Goal: Entertainment & Leisure: Consume media (video, audio)

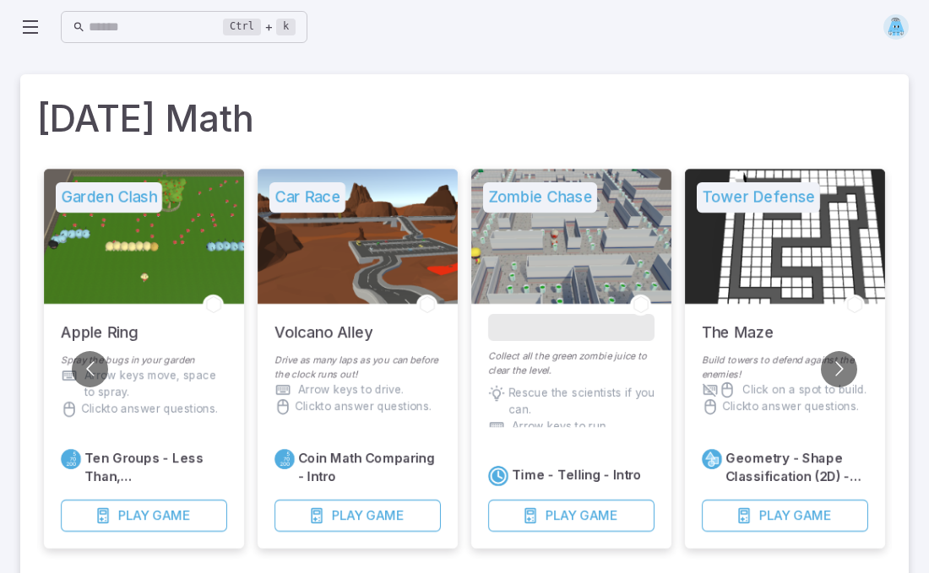
click at [432, 211] on div at bounding box center [358, 236] width 200 height 135
click at [825, 285] on div at bounding box center [785, 236] width 200 height 135
click at [779, 513] on span "Play" at bounding box center [774, 516] width 30 height 19
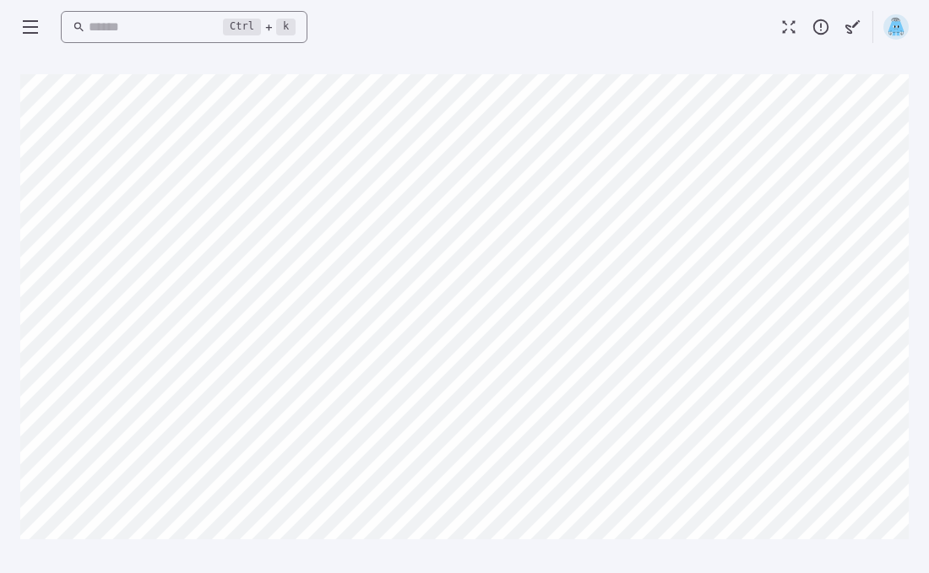
click at [131, 30] on input "text" at bounding box center [156, 27] width 135 height 33
click at [111, 21] on input "text" at bounding box center [156, 27] width 135 height 33
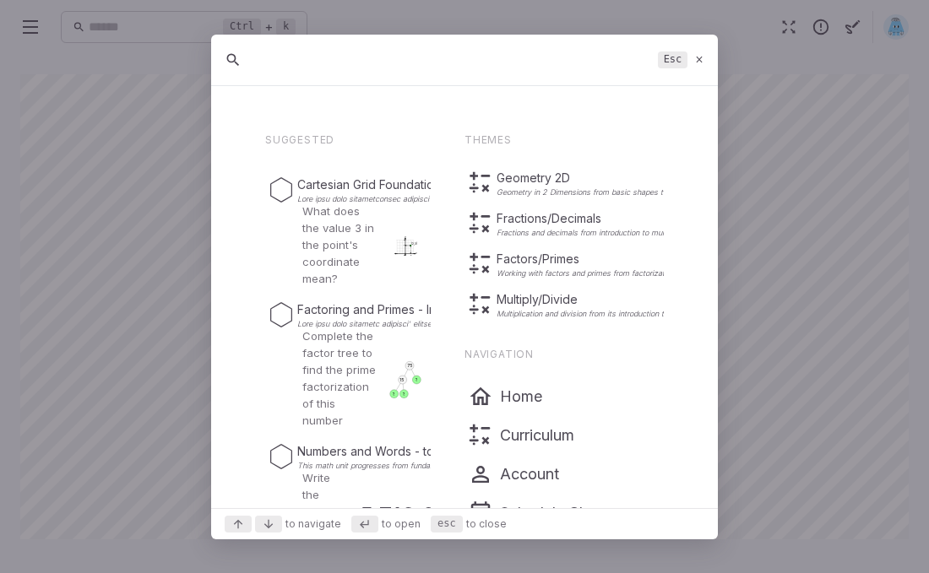
click at [231, 59] on icon at bounding box center [233, 60] width 17 height 20
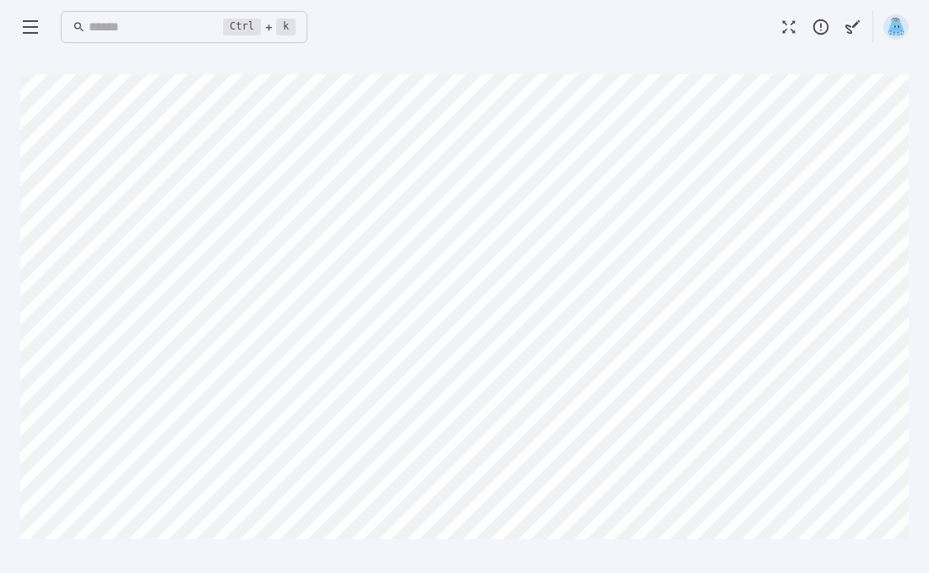
click at [894, 27] on img at bounding box center [895, 26] width 25 height 25
click at [28, 30] on icon at bounding box center [30, 27] width 20 height 20
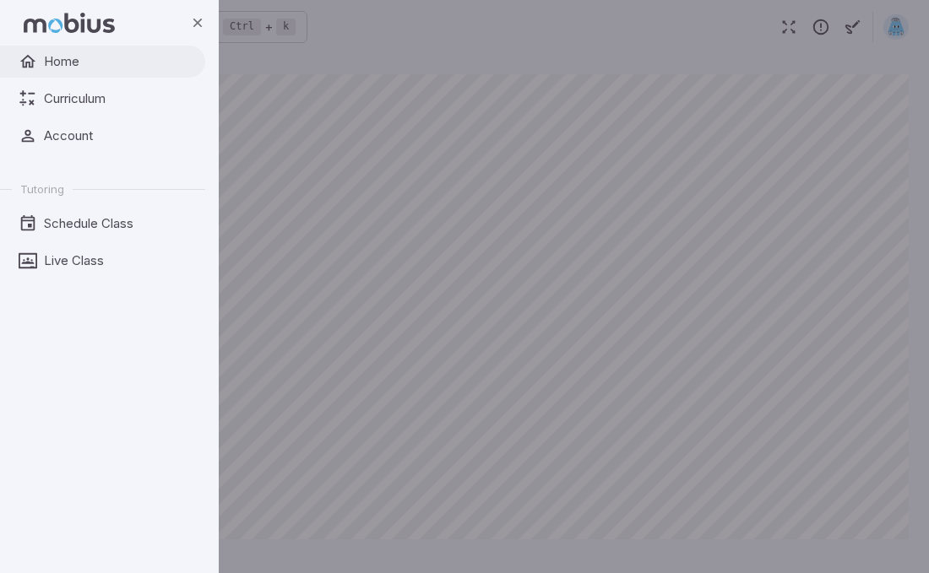
click at [57, 61] on span "Home" at bounding box center [118, 61] width 149 height 19
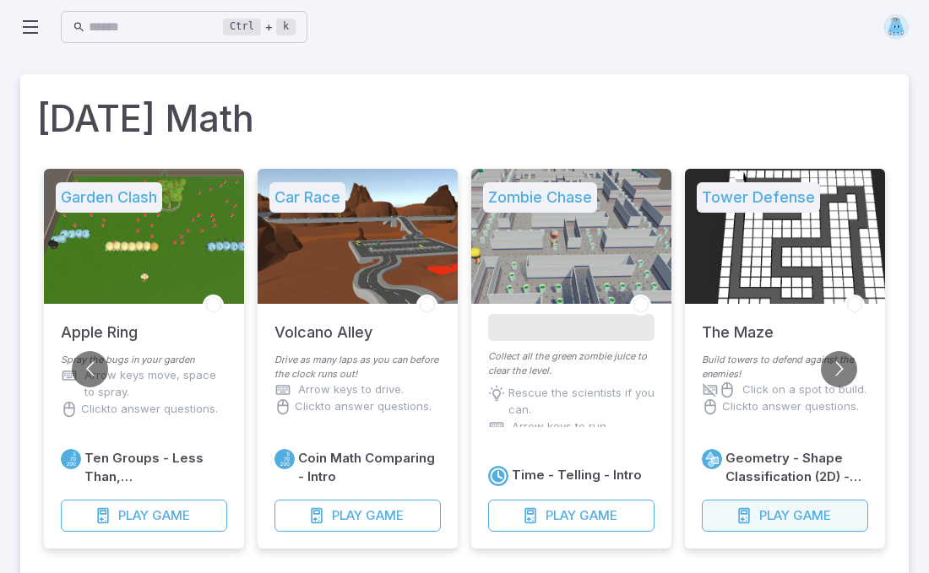
click at [730, 519] on button "Play Game" at bounding box center [785, 516] width 166 height 32
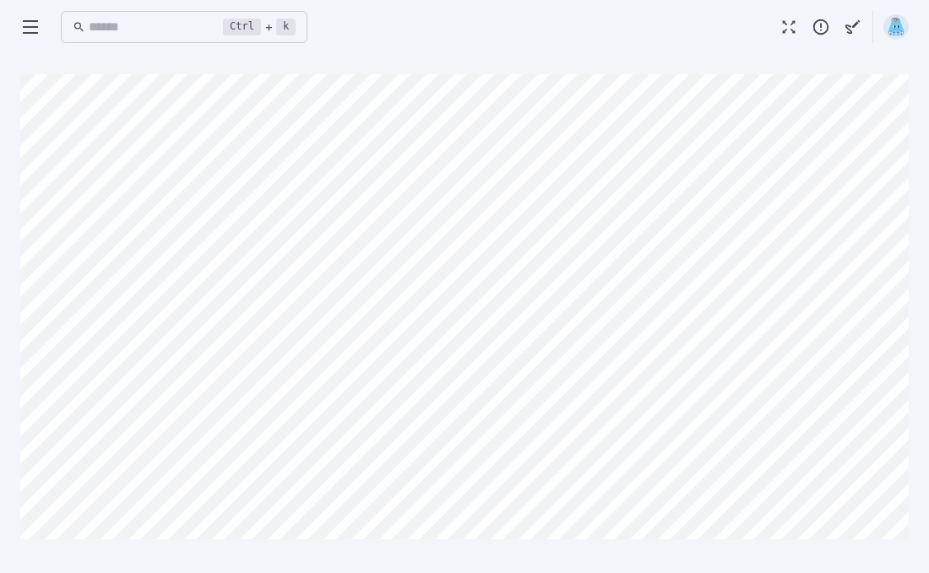
click at [32, 26] on icon at bounding box center [30, 27] width 20 height 20
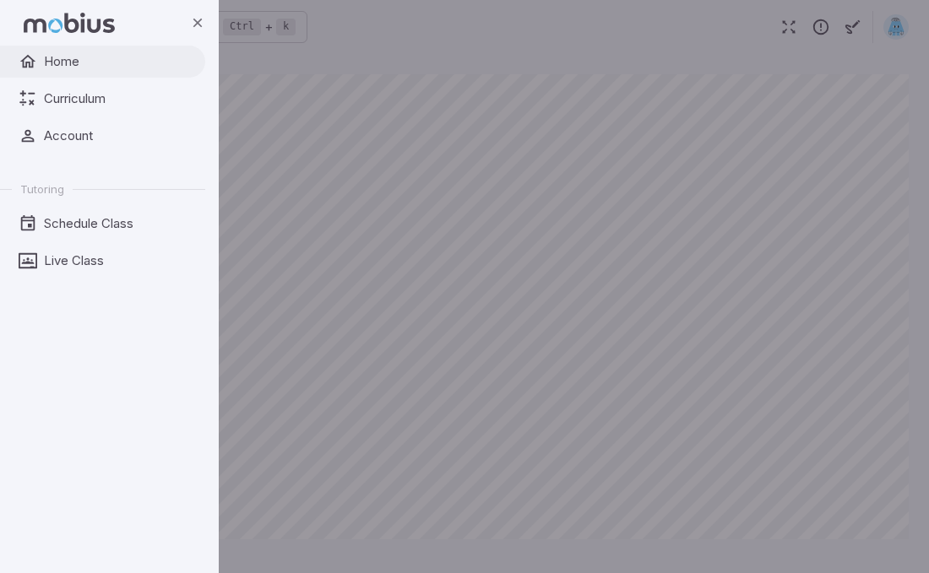
click at [44, 49] on link "Home" at bounding box center [102, 62] width 205 height 32
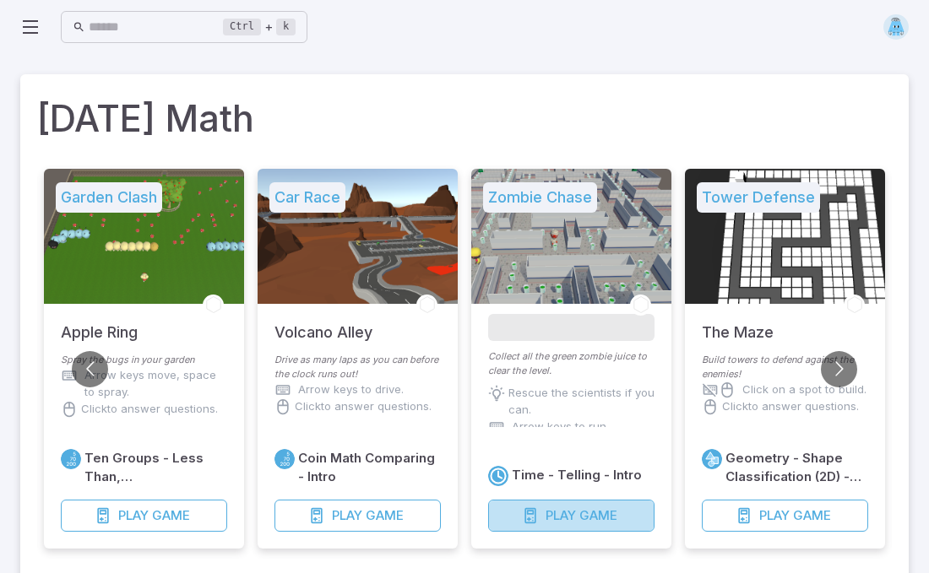
click at [556, 514] on span "Play" at bounding box center [561, 516] width 30 height 19
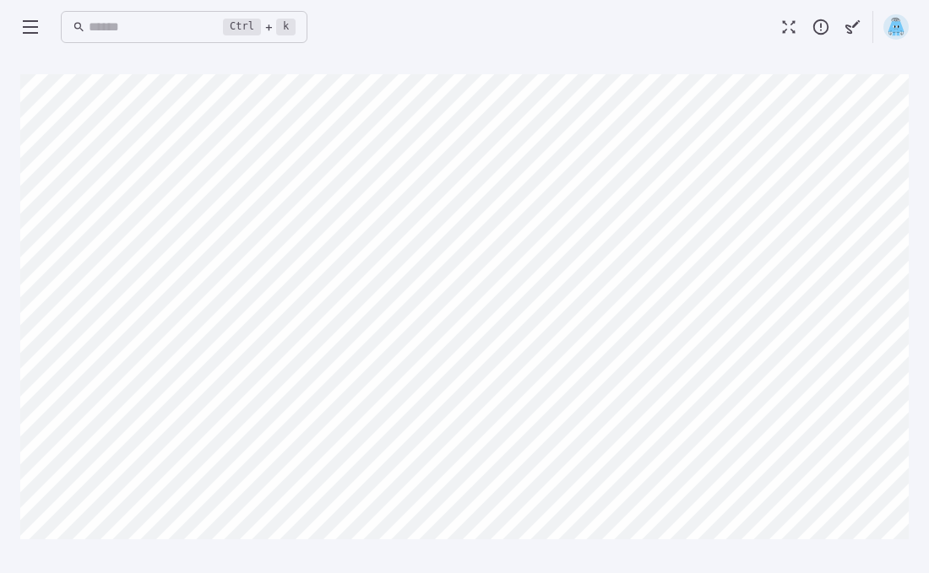
click at [786, 18] on icon "button" at bounding box center [789, 27] width 19 height 19
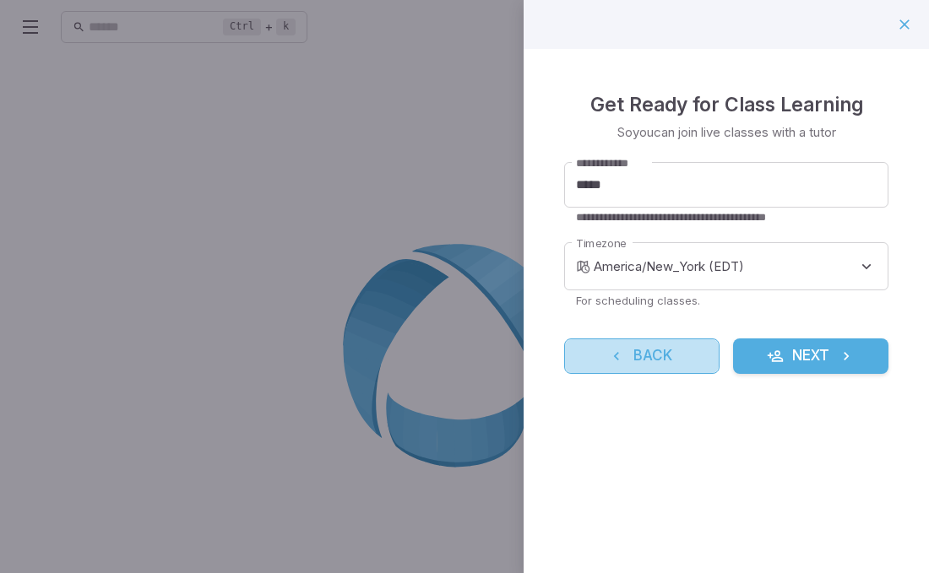
click at [670, 361] on button "Back" at bounding box center [641, 356] width 155 height 35
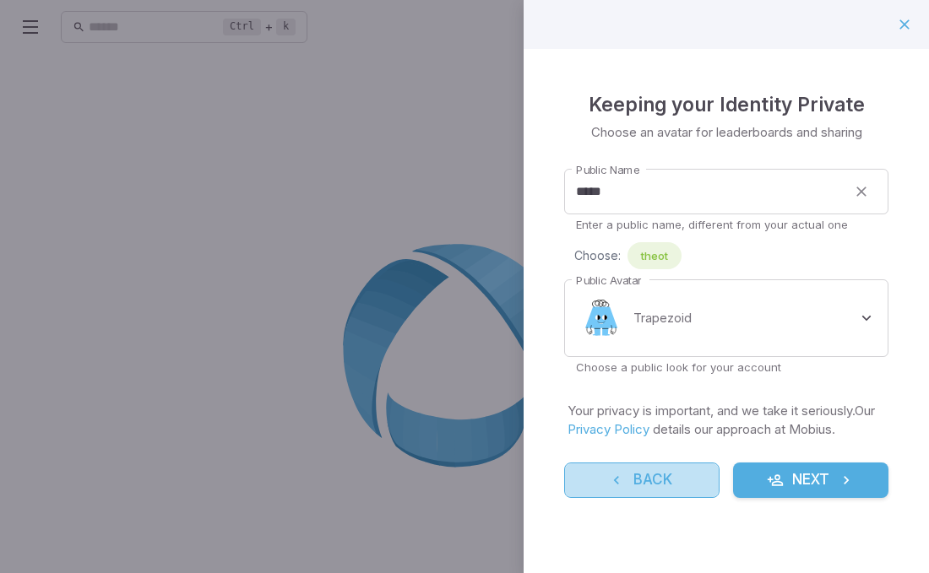
click at [623, 467] on button "Back" at bounding box center [641, 480] width 155 height 35
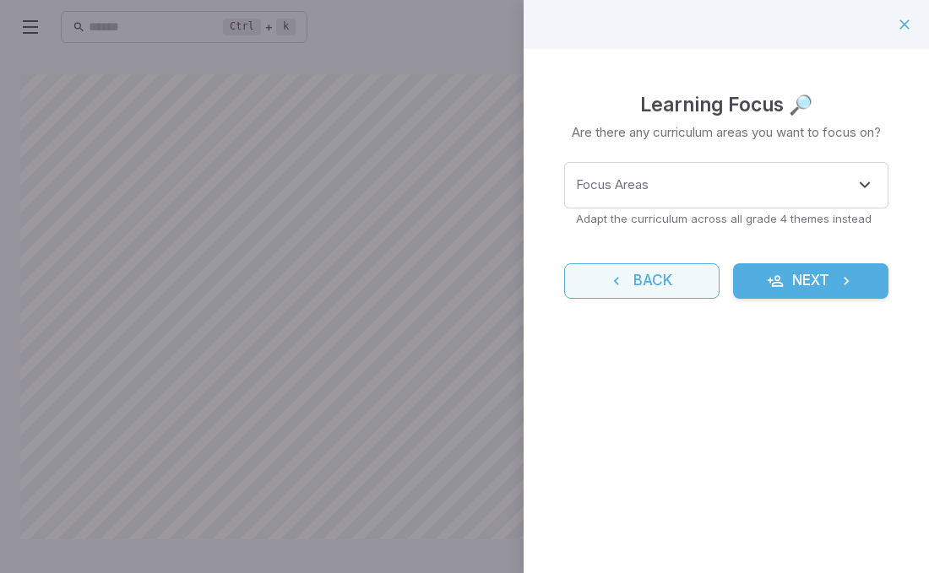
click at [626, 281] on button "Back" at bounding box center [641, 280] width 155 height 35
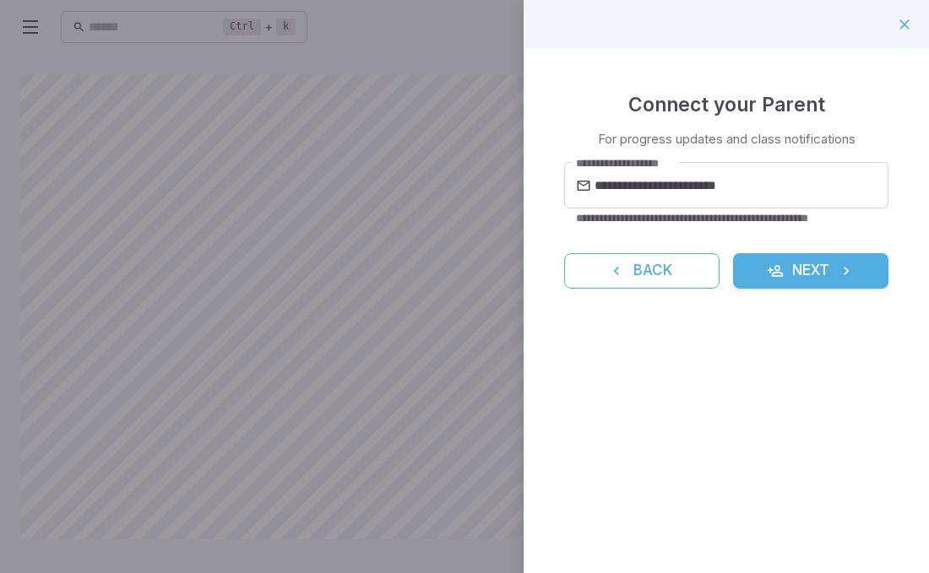
click at [626, 281] on button "Back" at bounding box center [641, 270] width 155 height 35
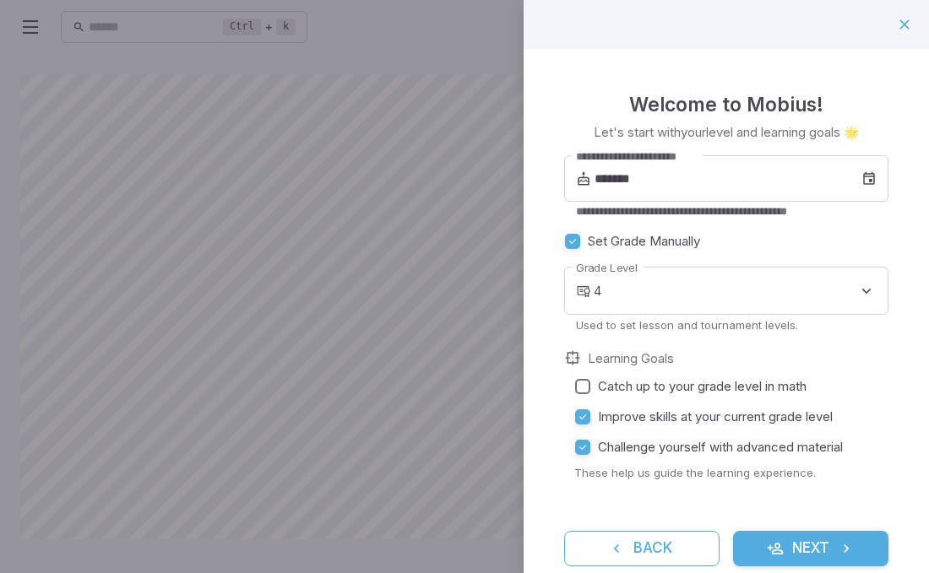
click at [784, 549] on button "Next" at bounding box center [810, 548] width 155 height 35
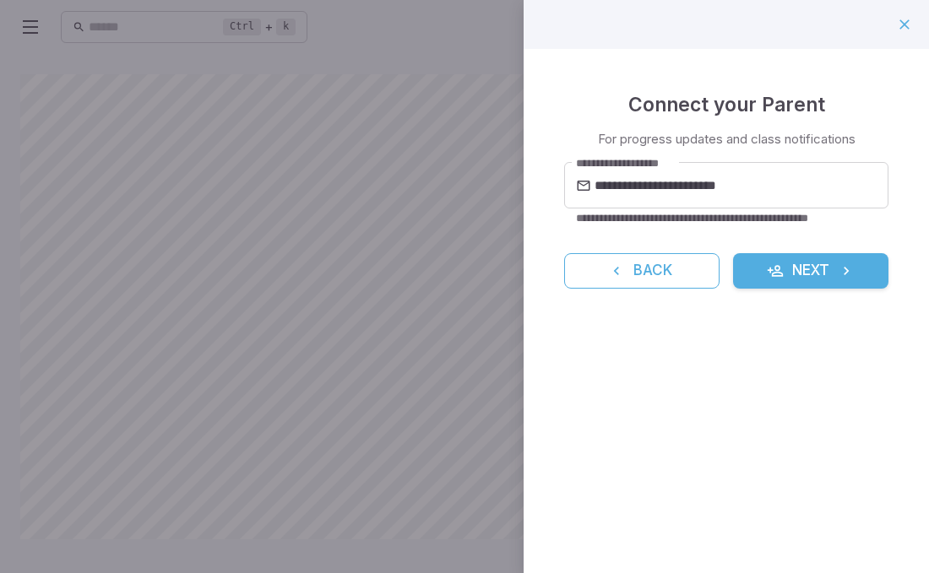
click at [770, 263] on icon "submit" at bounding box center [775, 271] width 17 height 17
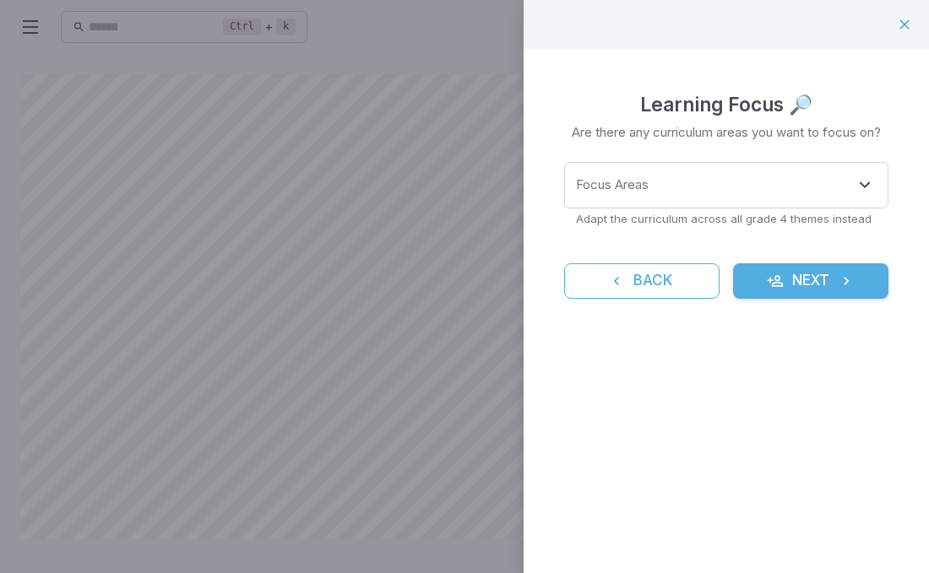
click at [780, 285] on icon "submit" at bounding box center [775, 281] width 17 height 17
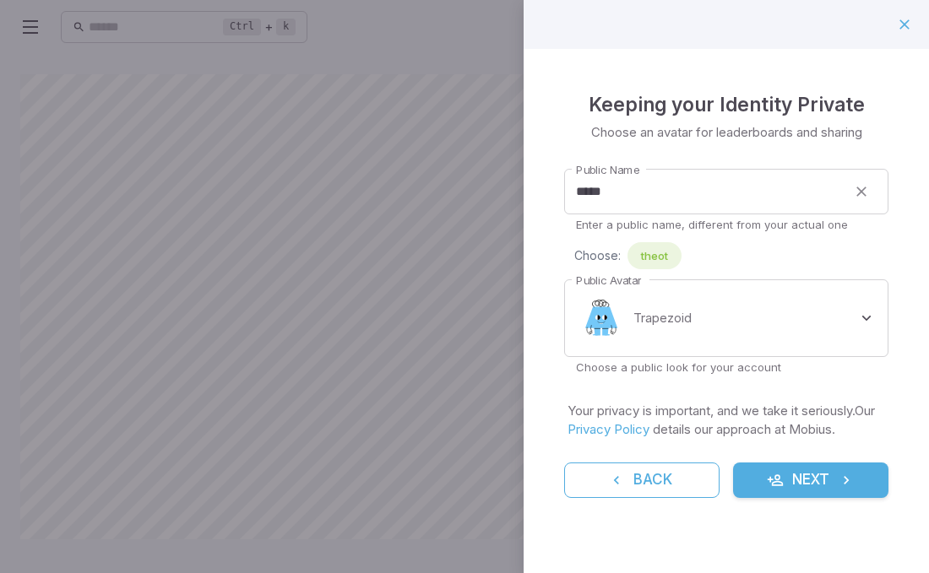
click at [769, 488] on icon "submit" at bounding box center [775, 480] width 17 height 17
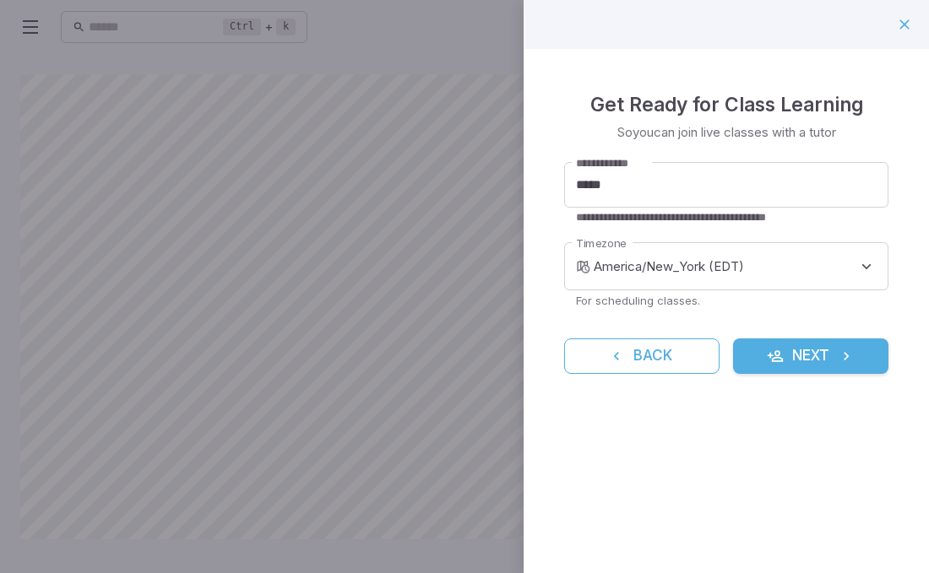
click at [797, 371] on button "Next" at bounding box center [810, 356] width 155 height 35
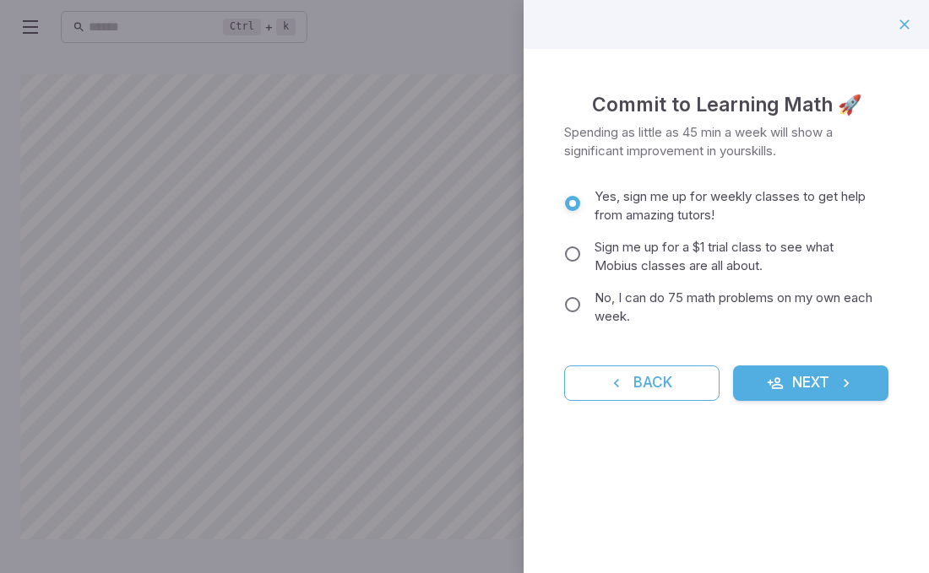
click at [797, 371] on button "Next" at bounding box center [810, 383] width 155 height 35
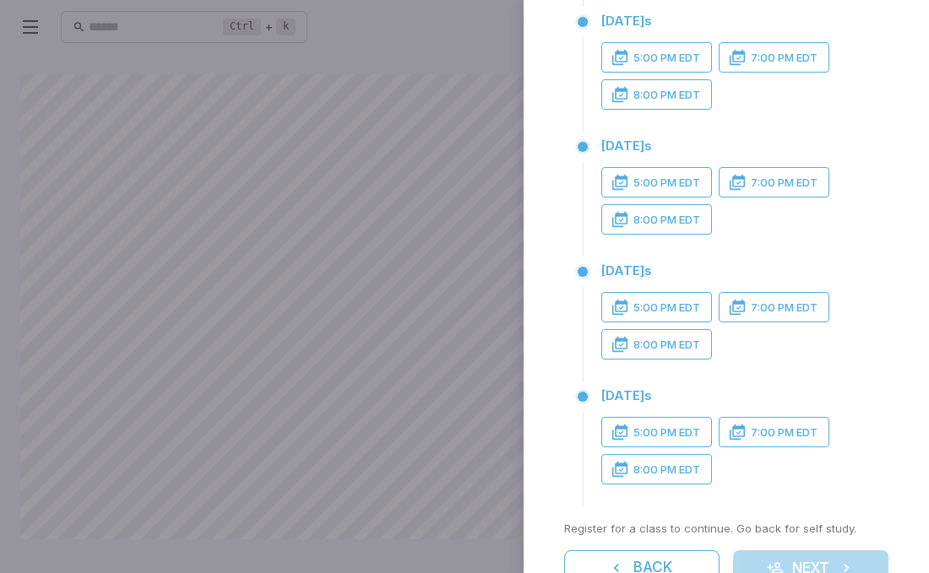
scroll to position [341, 0]
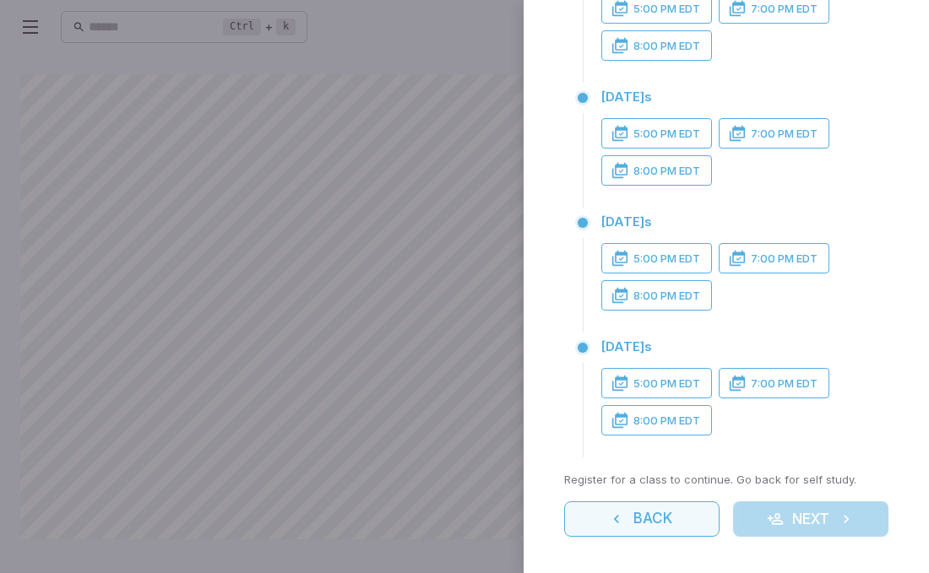
click at [642, 519] on button "Back" at bounding box center [641, 519] width 155 height 35
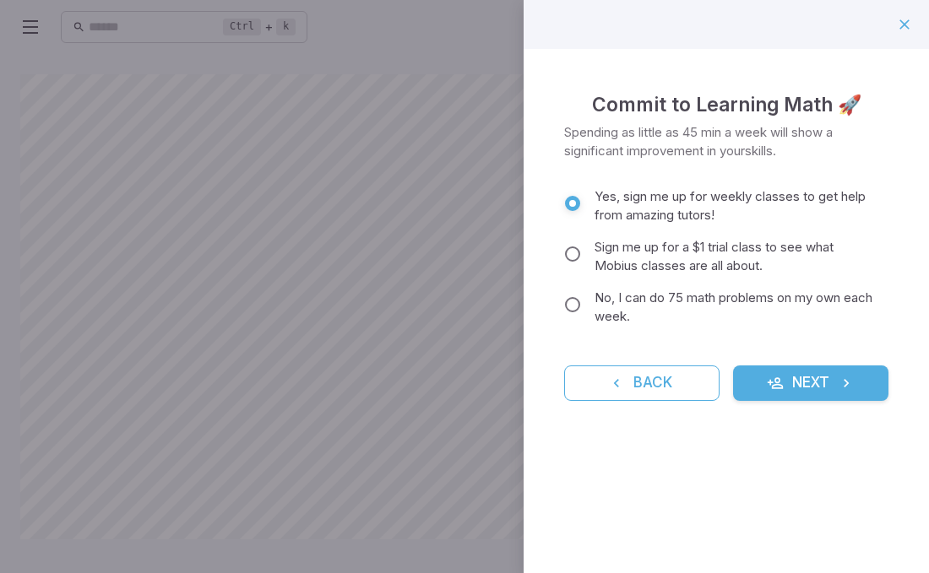
scroll to position [0, 0]
click at [907, 14] on button "button" at bounding box center [904, 24] width 29 height 29
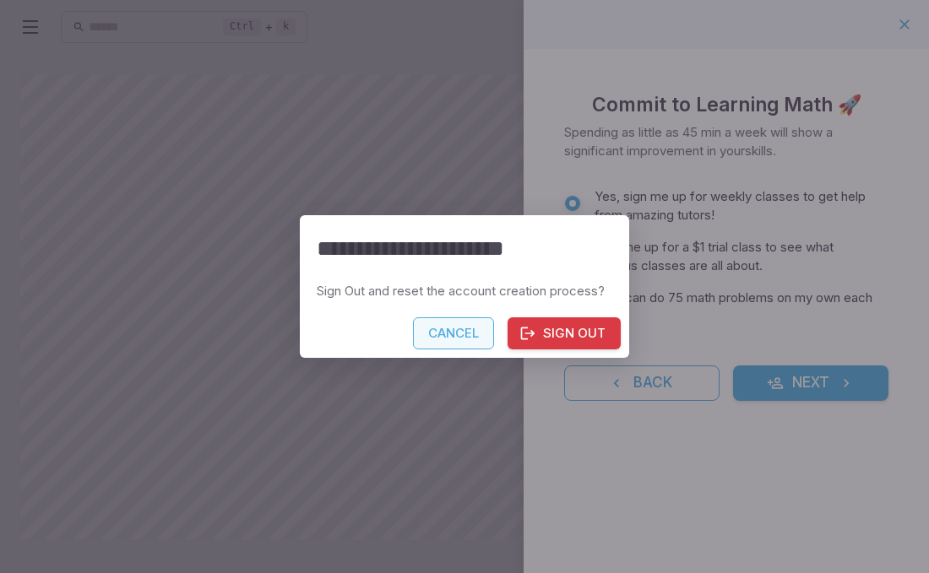
click at [473, 334] on button "Cancel" at bounding box center [453, 334] width 81 height 32
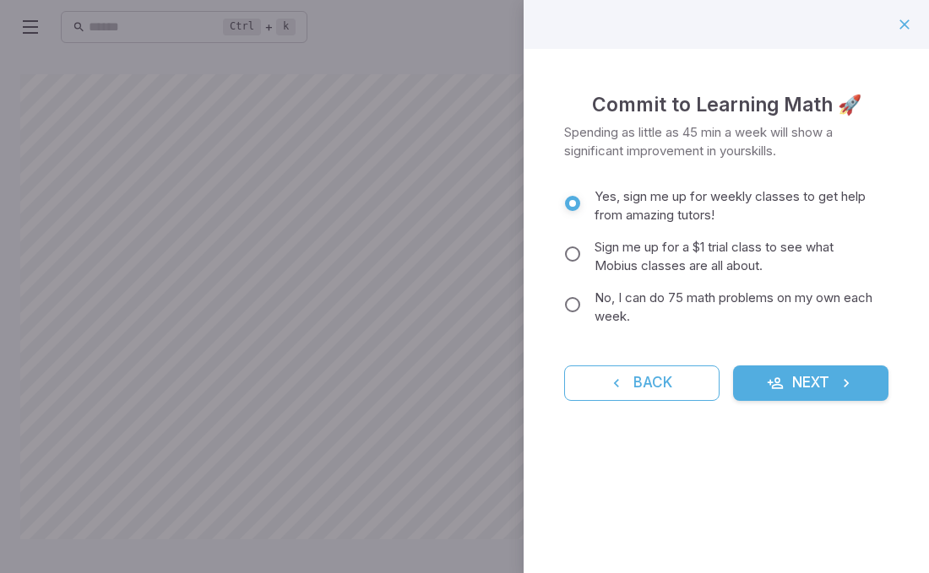
click at [465, 486] on div at bounding box center [464, 286] width 929 height 573
click at [614, 456] on div "Commit to Learning Math 🚀 Spending as little as 45 min a week will show a signi…" at bounding box center [726, 286] width 405 height 573
click at [584, 512] on div "Commit to Learning Math 🚀 Spending as little as 45 min a week will show a signi…" at bounding box center [726, 286] width 405 height 573
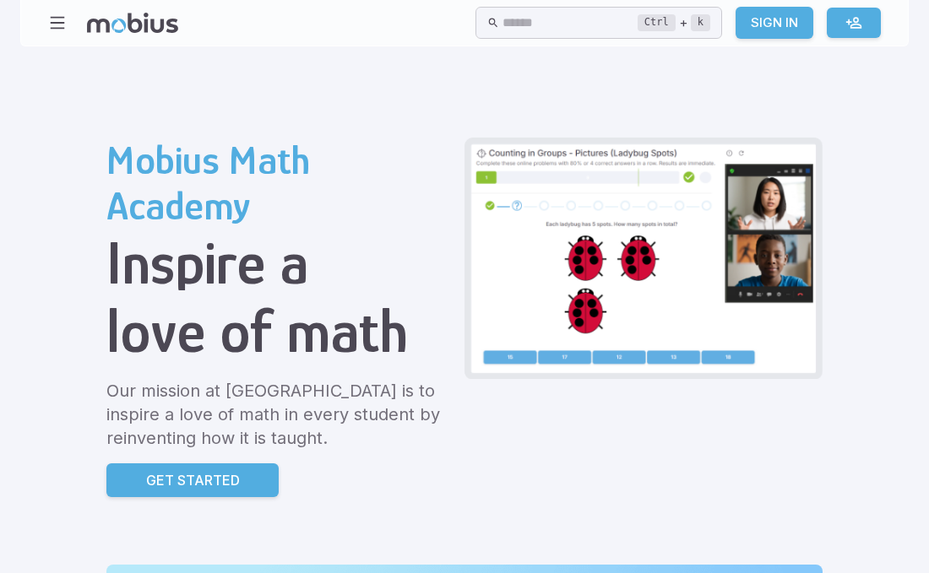
click at [217, 492] on link "Get Started" at bounding box center [192, 481] width 172 height 34
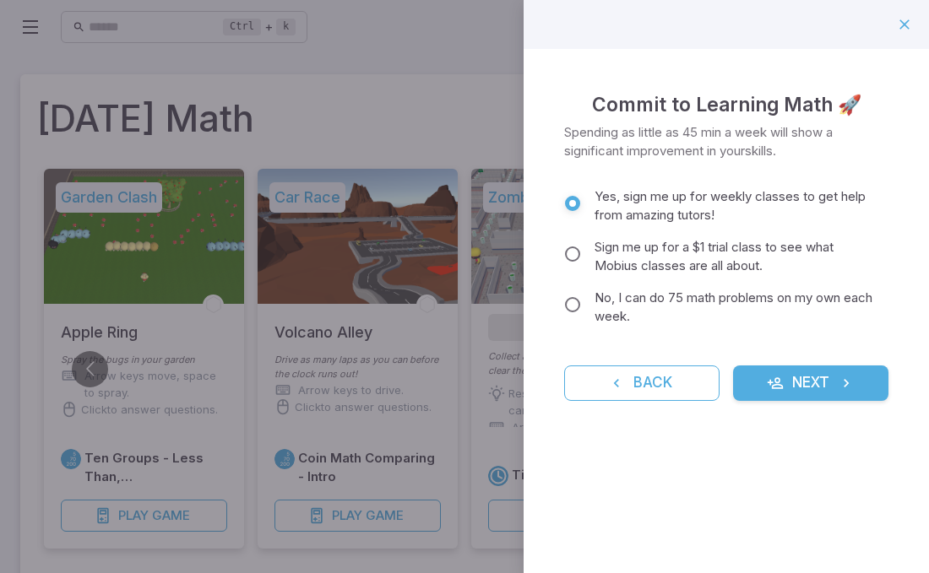
click at [665, 459] on div "Commit to Learning Math 🚀 Spending as little as 45 min a week will show a signi…" at bounding box center [726, 286] width 405 height 573
click at [777, 382] on icon "submit" at bounding box center [775, 383] width 17 height 17
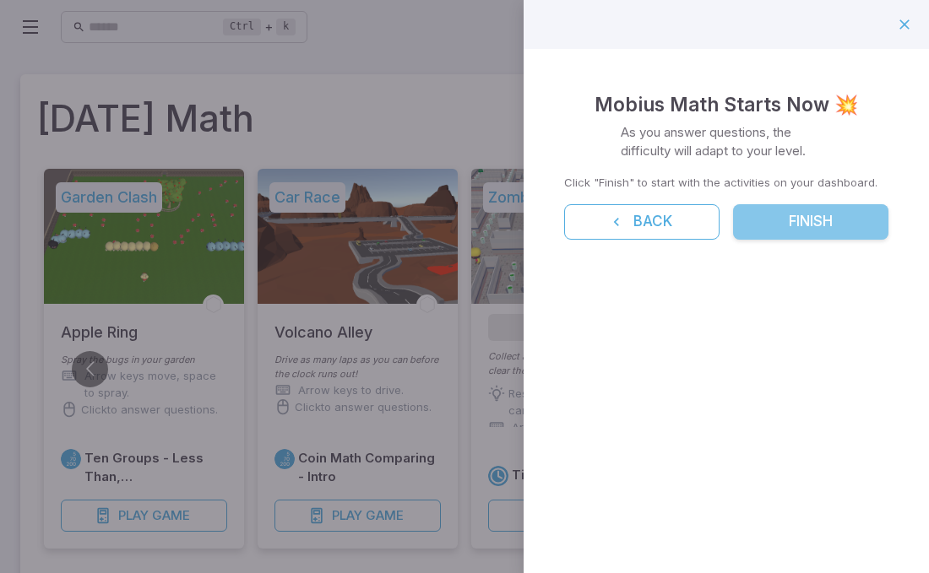
click at [801, 224] on button "Finish" at bounding box center [810, 221] width 155 height 35
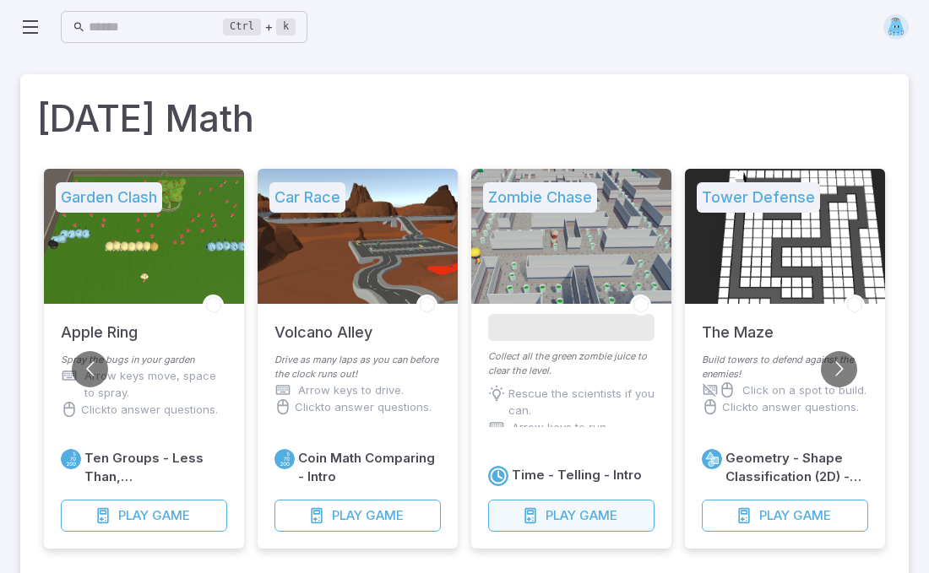
click at [573, 505] on button "Play Game" at bounding box center [571, 516] width 166 height 32
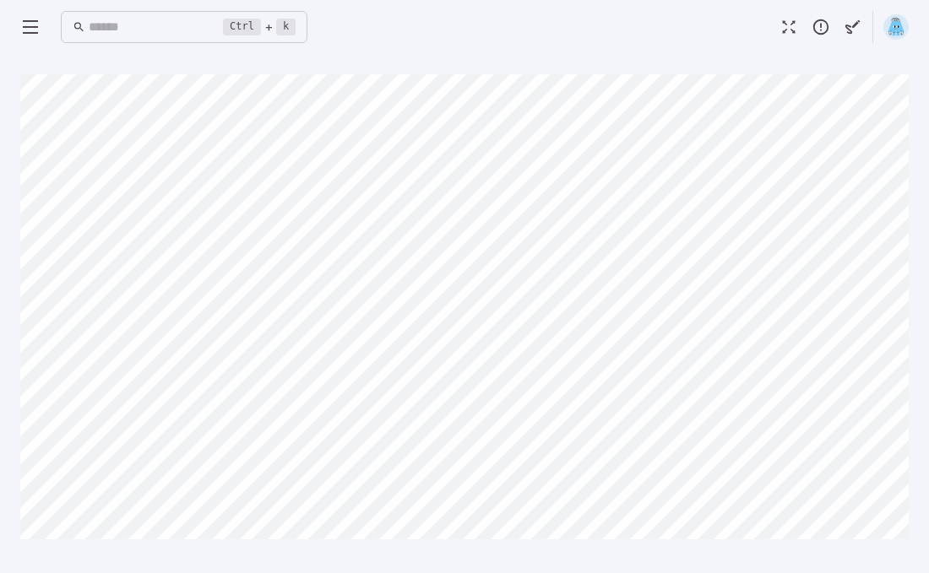
click at [786, 30] on icon "button" at bounding box center [789, 27] width 19 height 19
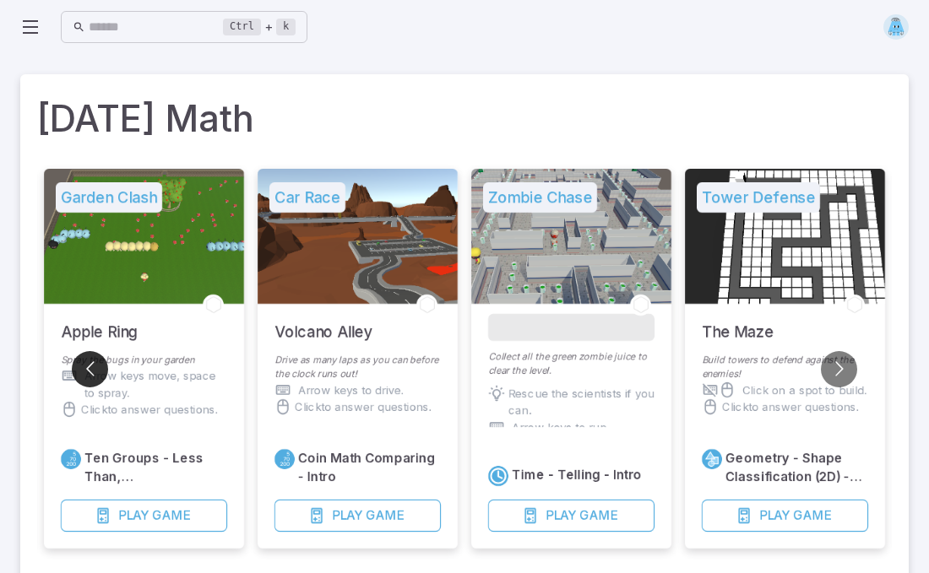
click at [94, 367] on button "Go to previous slide" at bounding box center [90, 369] width 36 height 36
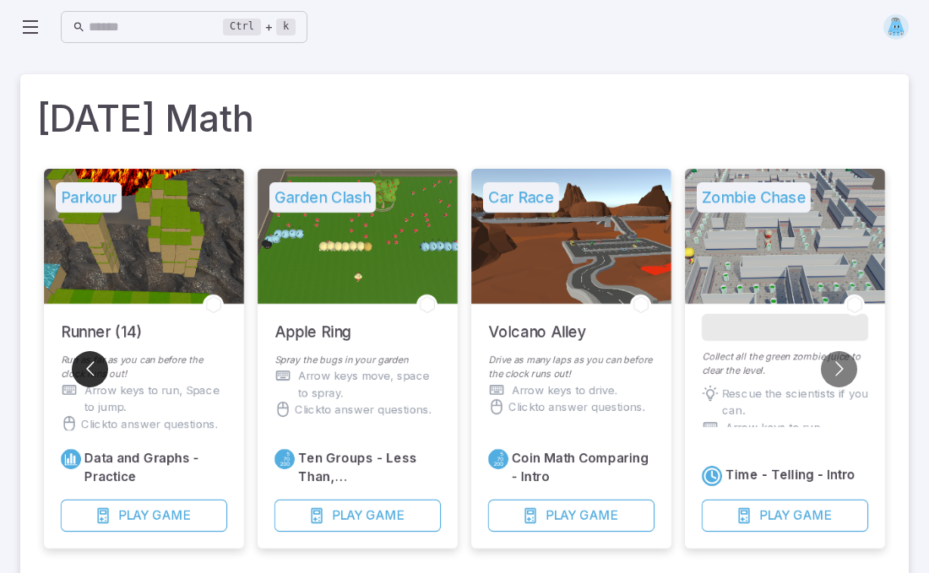
click at [94, 367] on button "Go to previous slide" at bounding box center [90, 369] width 36 height 36
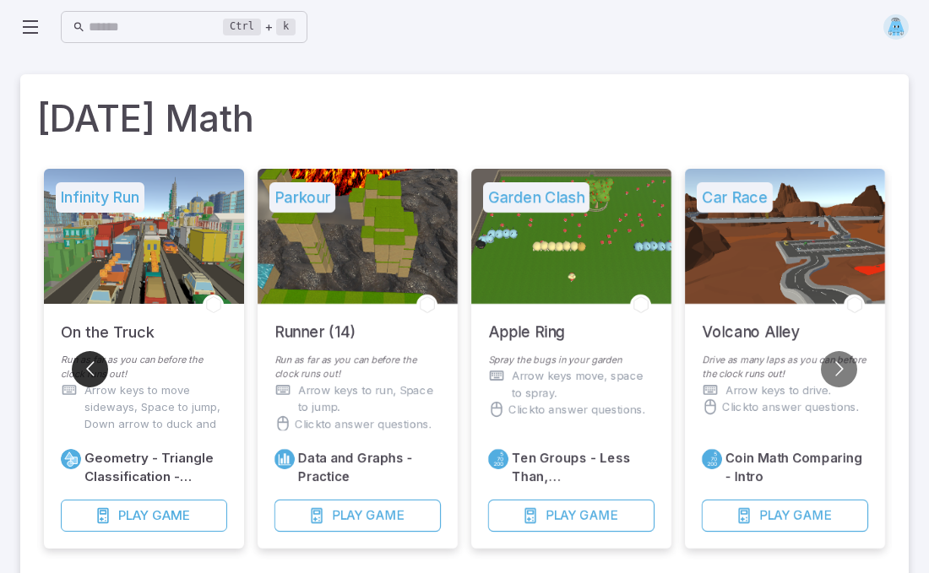
click at [94, 367] on button "Go to previous slide" at bounding box center [90, 369] width 36 height 36
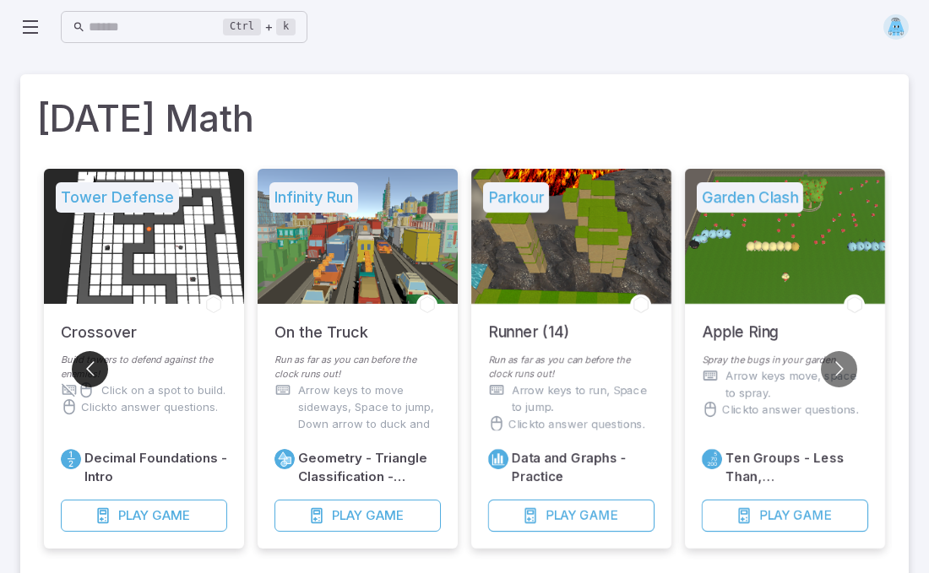
click at [94, 367] on button "Go to previous slide" at bounding box center [90, 369] width 36 height 36
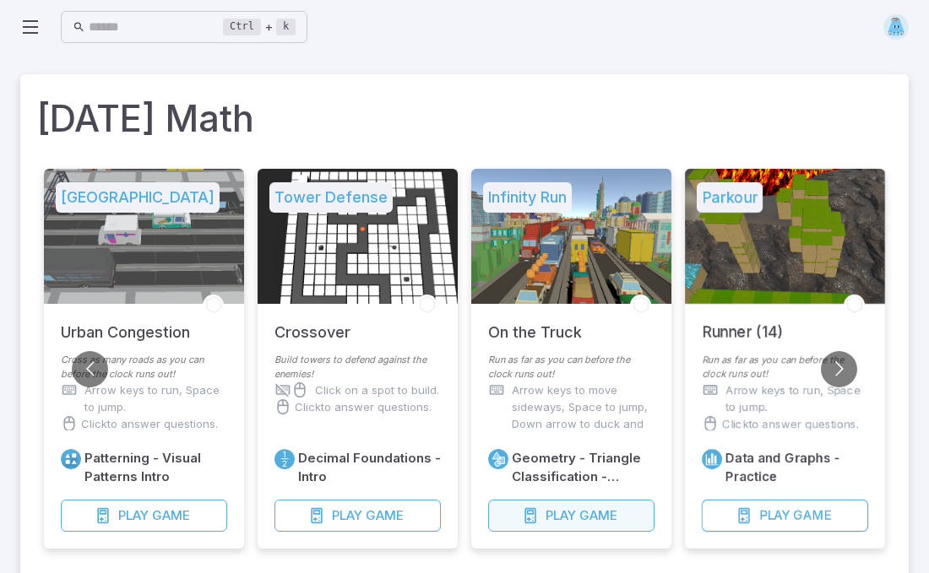
click at [564, 519] on span "Play" at bounding box center [561, 516] width 30 height 19
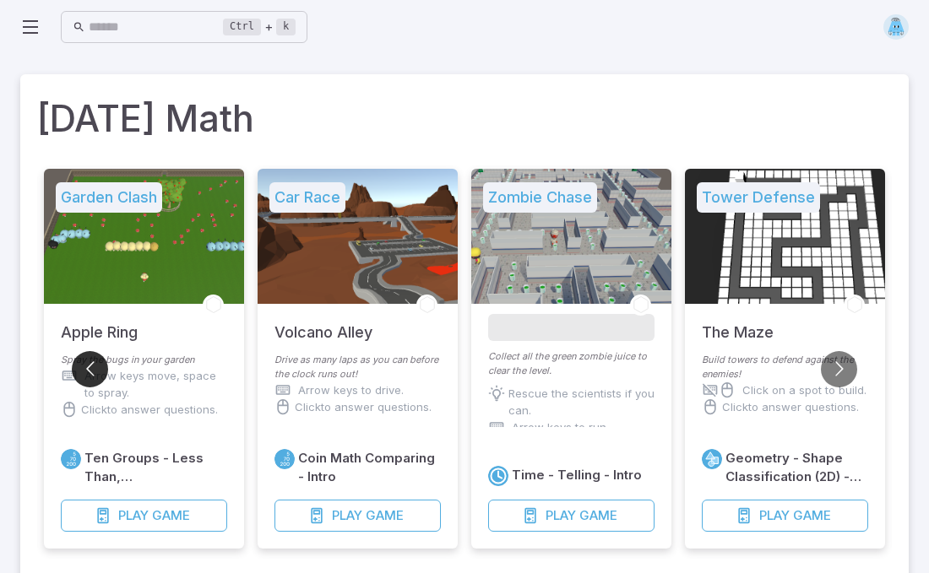
click at [93, 360] on button "Go to previous slide" at bounding box center [90, 369] width 36 height 36
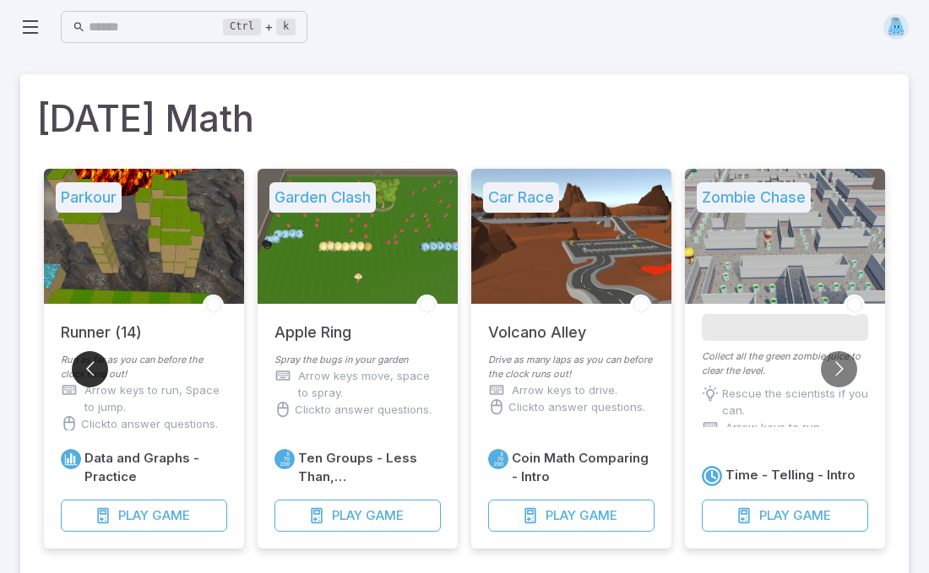
click at [93, 360] on button "Go to previous slide" at bounding box center [90, 369] width 36 height 36
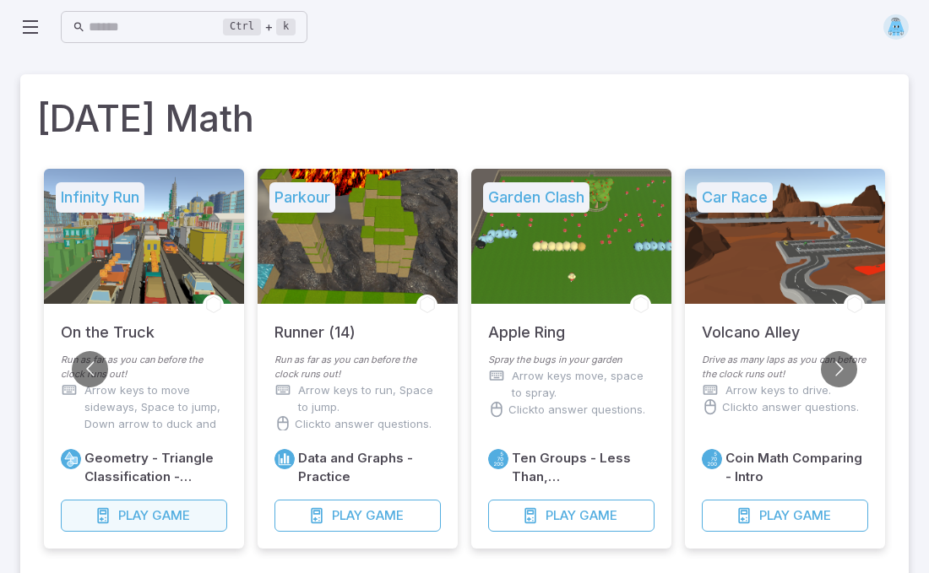
click at [147, 521] on span "Play" at bounding box center [133, 516] width 30 height 19
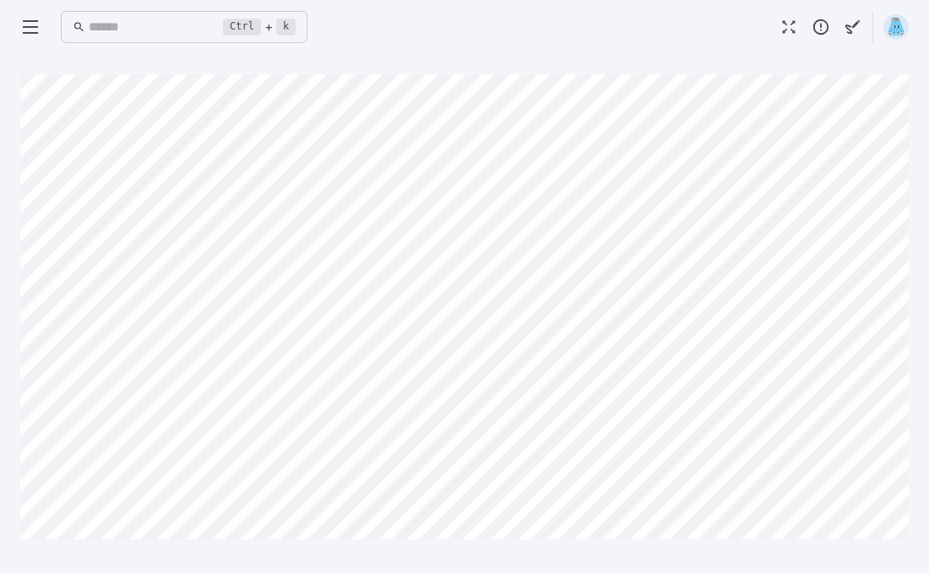
click at [31, 14] on div "Ctrl + k ​" at bounding box center [163, 27] width 287 height 33
click at [30, 25] on icon at bounding box center [30, 27] width 20 height 20
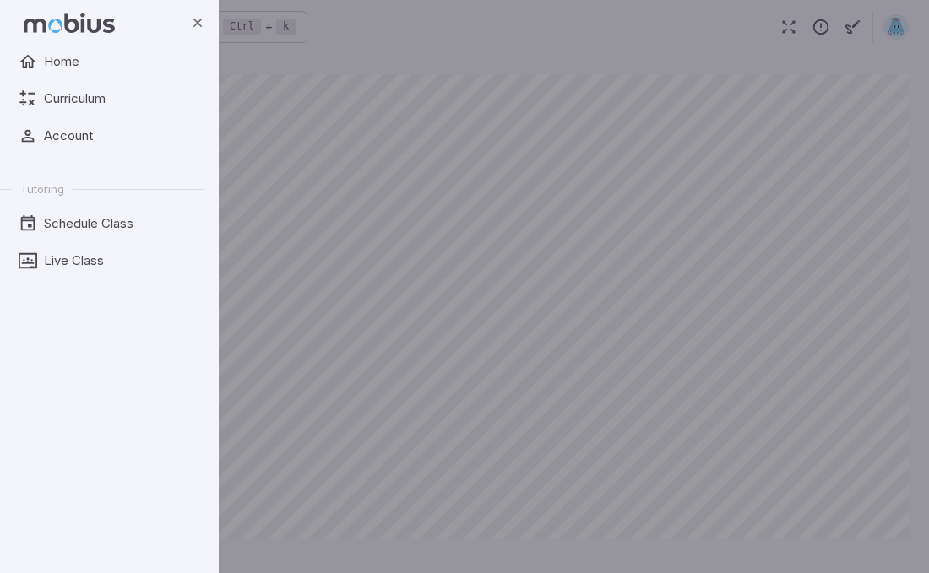
click at [30, 25] on icon at bounding box center [69, 23] width 91 height 20
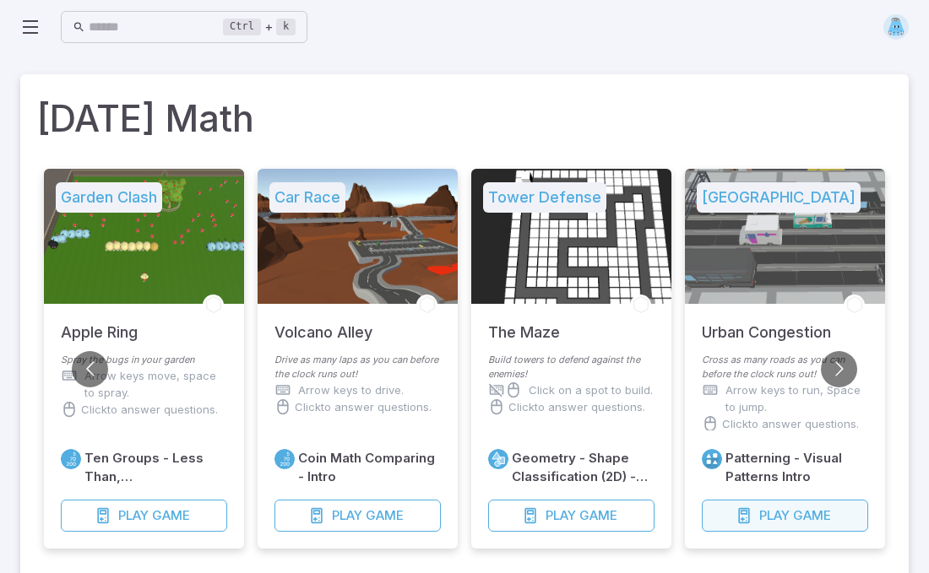
click at [767, 512] on span "Play" at bounding box center [774, 516] width 30 height 19
